Goal: Navigation & Orientation: Find specific page/section

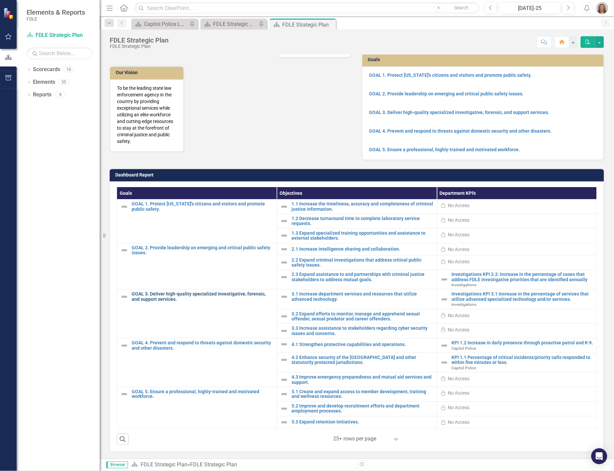
scroll to position [51, 0]
click at [175, 23] on div "Capitol Police Landing Page 2" at bounding box center [166, 24] width 44 height 8
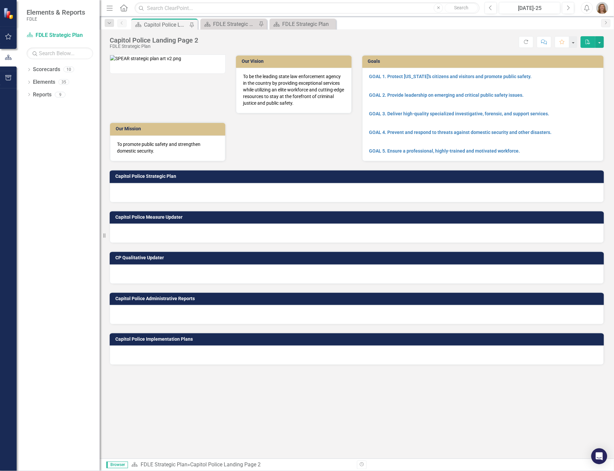
click at [167, 25] on div "Capitol Police Landing Page 2" at bounding box center [166, 25] width 44 height 8
click at [300, 28] on div "FDLE Strategic Plan" at bounding box center [304, 24] width 44 height 8
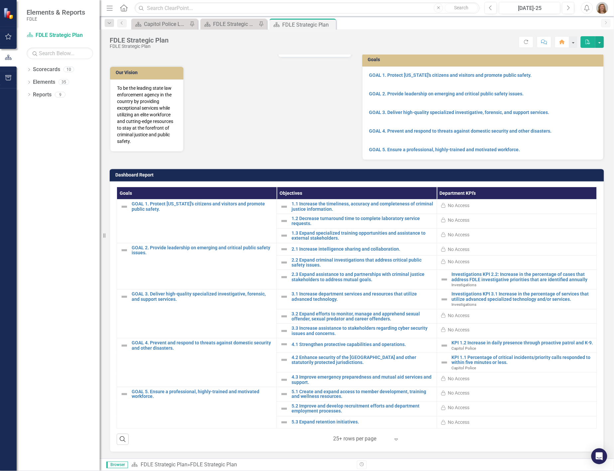
scroll to position [51, 0]
click at [234, 19] on div "Scorecard FDLE Strategic Plan Pin" at bounding box center [234, 24] width 67 height 11
click at [234, 22] on div "FDLE Strategic Plan" at bounding box center [235, 24] width 44 height 8
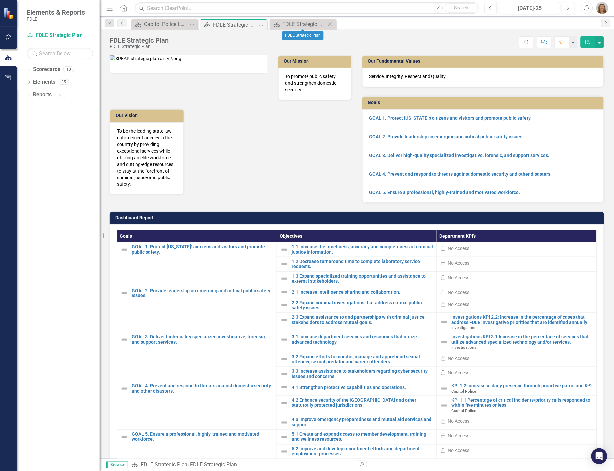
click at [330, 24] on icon "Close" at bounding box center [330, 24] width 7 height 5
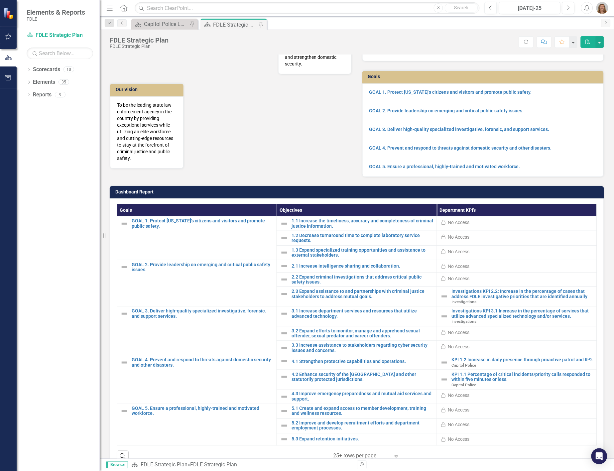
scroll to position [51, 0]
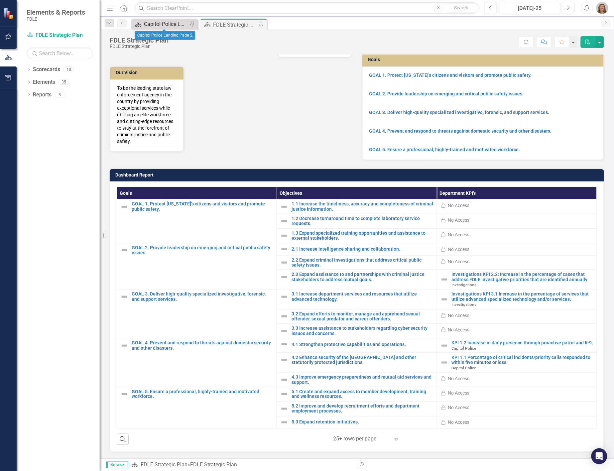
click at [155, 26] on div "Capitol Police Landing Page 2" at bounding box center [166, 24] width 44 height 8
